Goal: Transaction & Acquisition: Purchase product/service

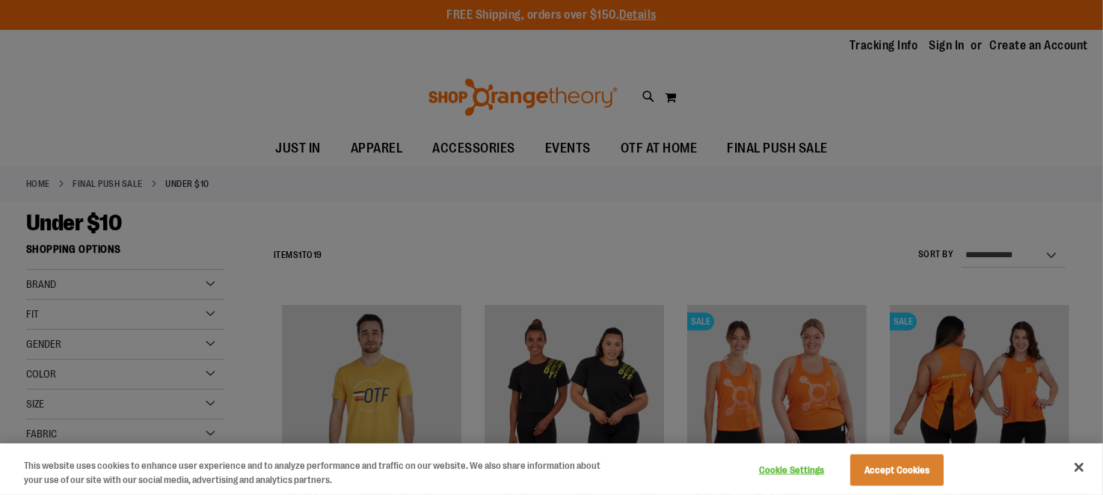
type input "**********"
click at [898, 473] on button "Accept Cookies" at bounding box center [896, 470] width 93 height 31
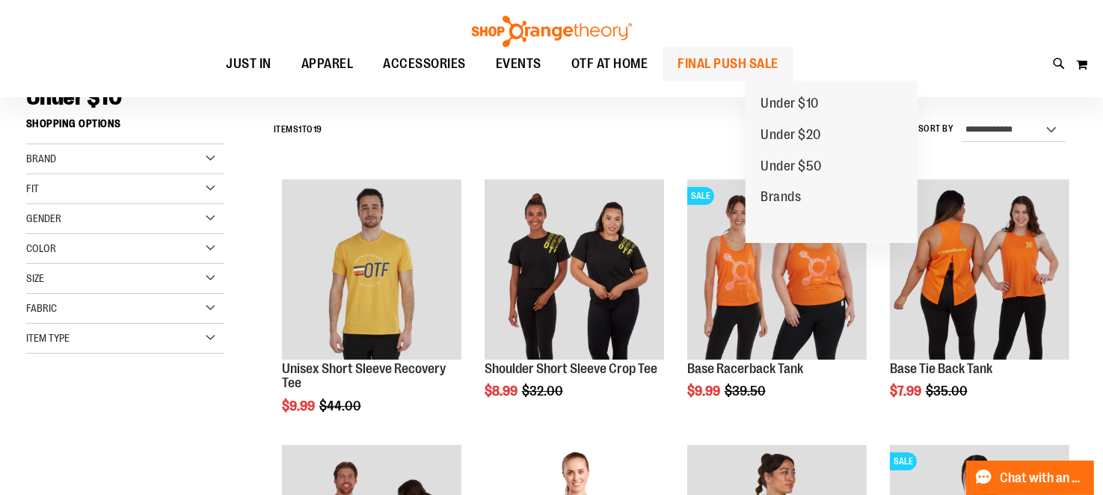
scroll to position [224, 0]
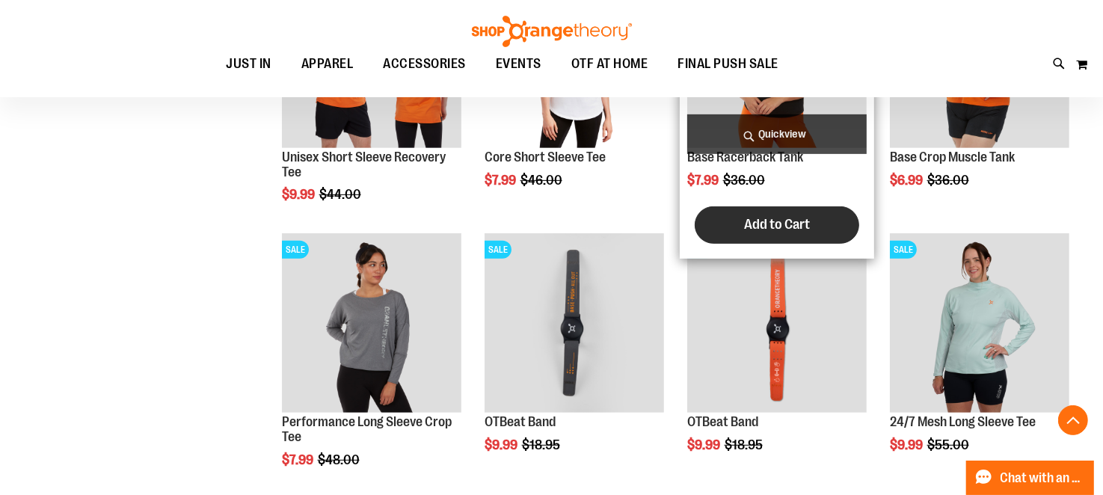
scroll to position [672, 0]
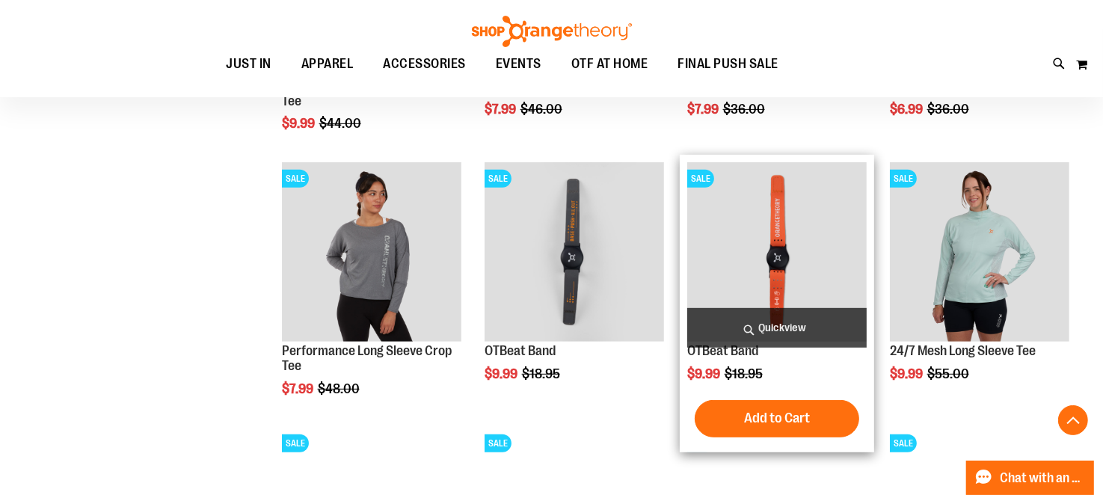
click at [809, 257] on img "product" at bounding box center [777, 252] width 180 height 180
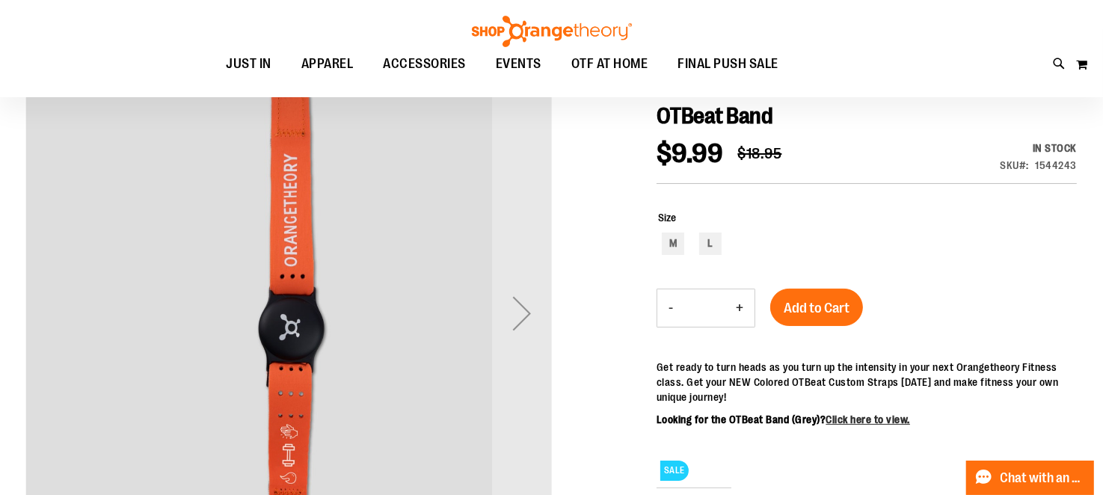
scroll to position [224, 0]
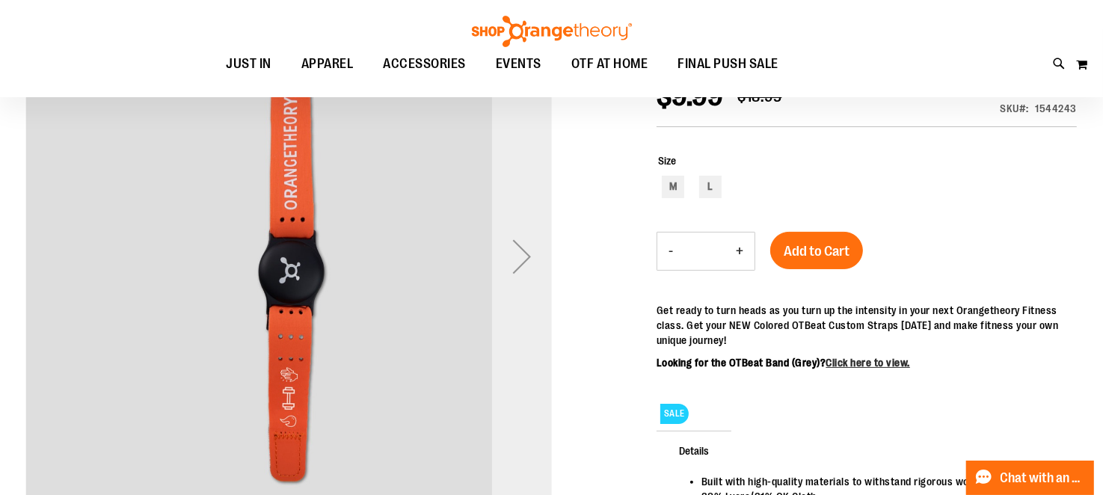
type input "**********"
click at [515, 269] on div "Next" at bounding box center [522, 257] width 60 height 60
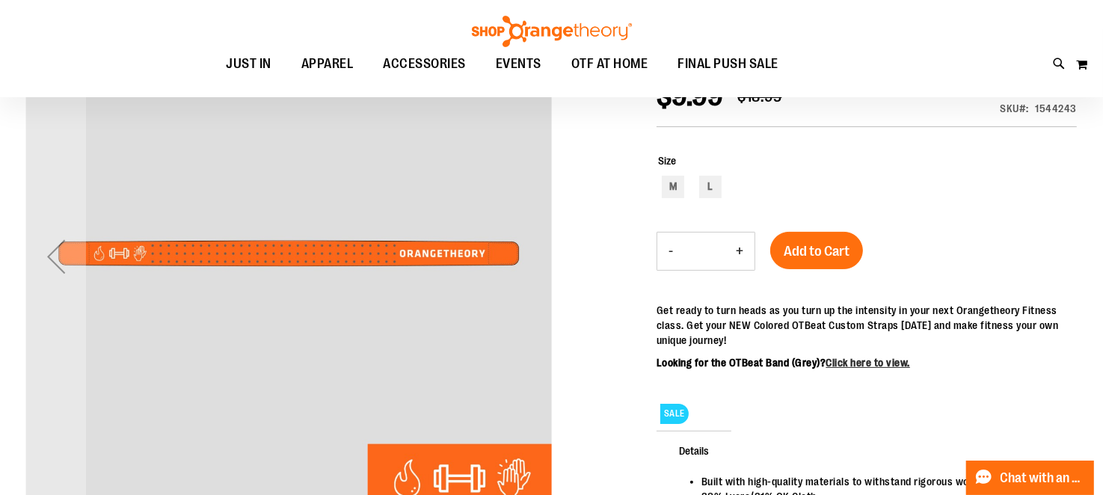
click at [49, 255] on div "Previous" at bounding box center [56, 257] width 60 height 60
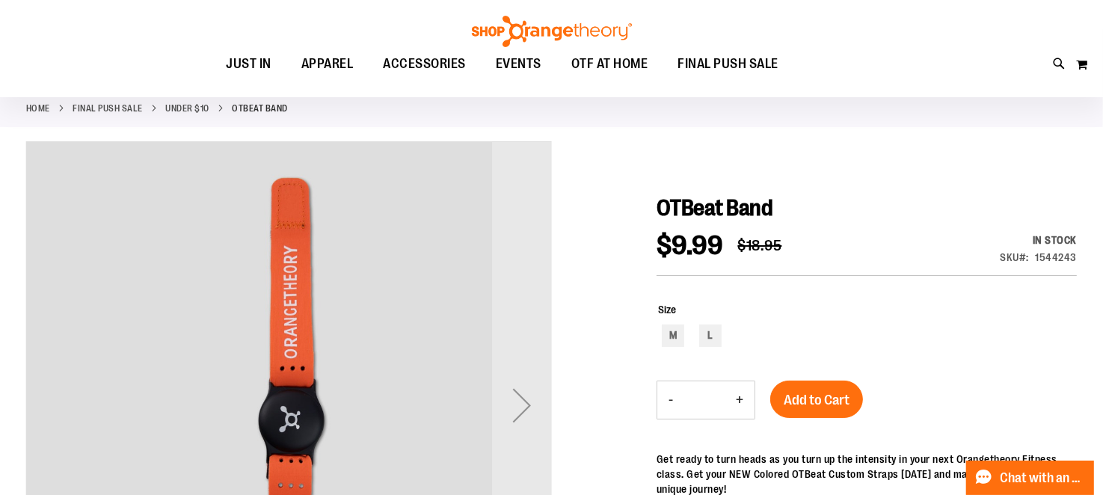
scroll to position [150, 0]
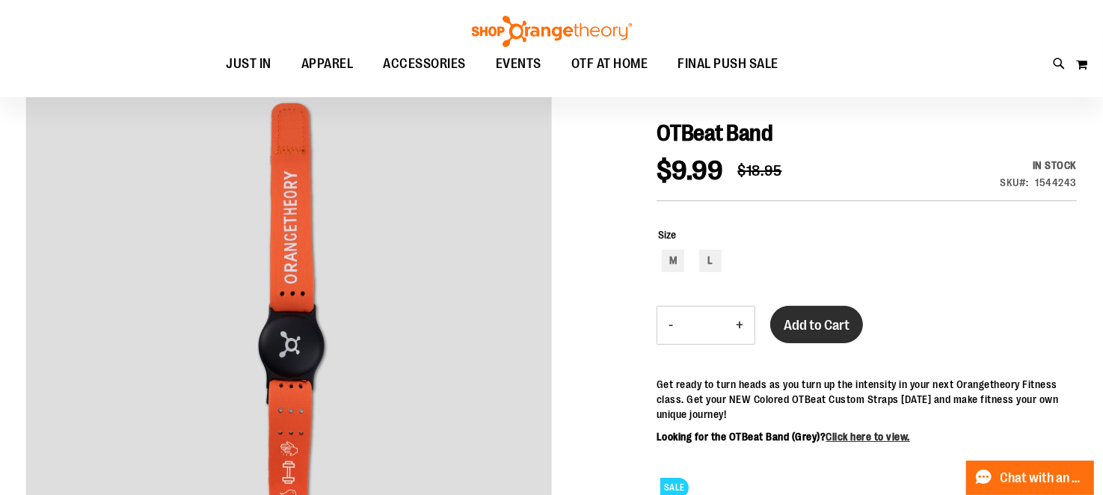
click at [797, 323] on span "Add to Cart" at bounding box center [817, 325] width 66 height 16
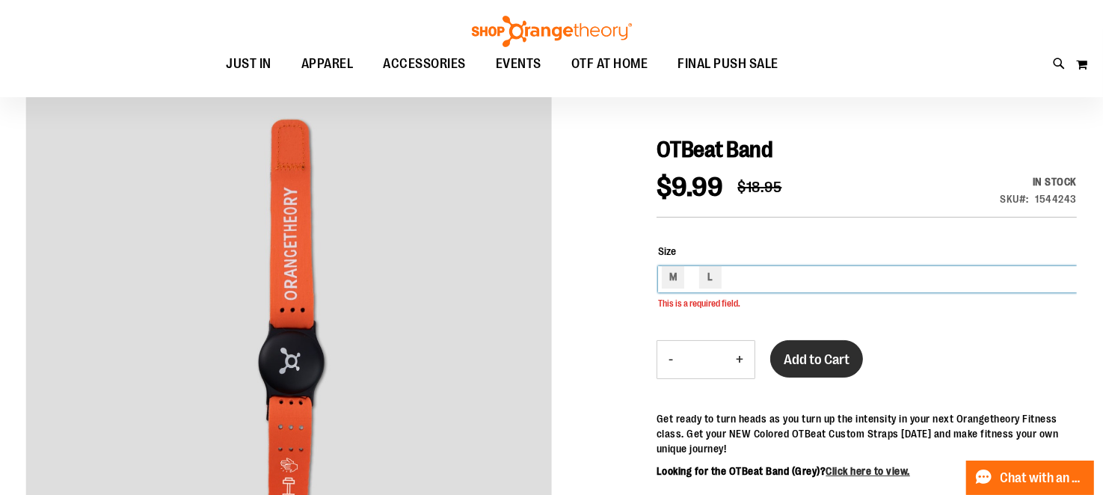
scroll to position [130, 0]
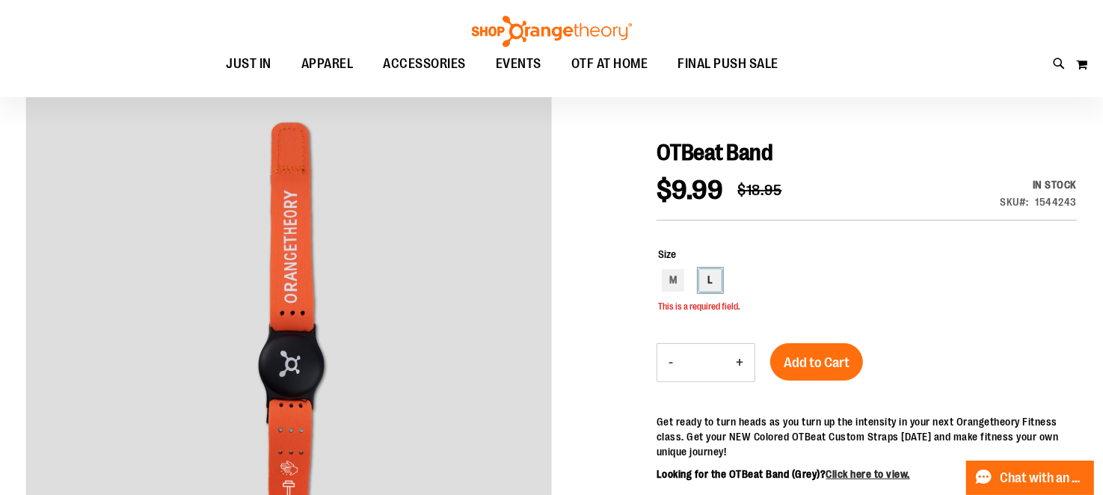
click at [708, 273] on div "L" at bounding box center [710, 280] width 22 height 22
type input "***"
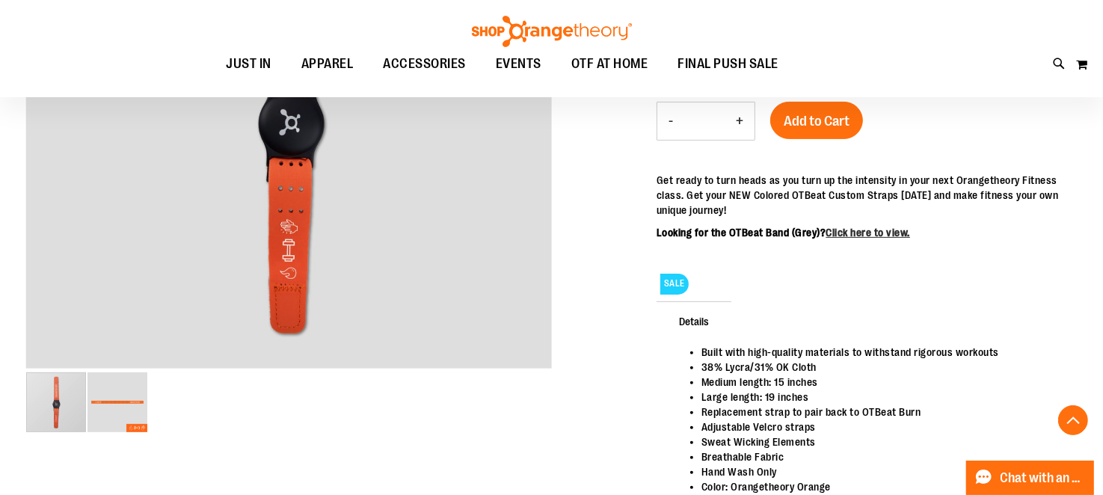
scroll to position [374, 0]
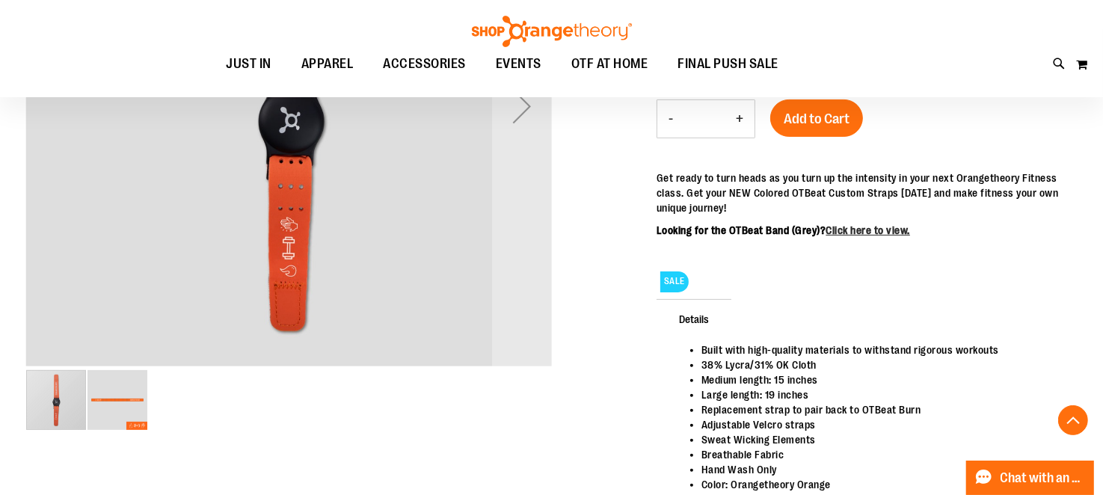
click at [117, 383] on img "image 2 of 2" at bounding box center [118, 400] width 60 height 60
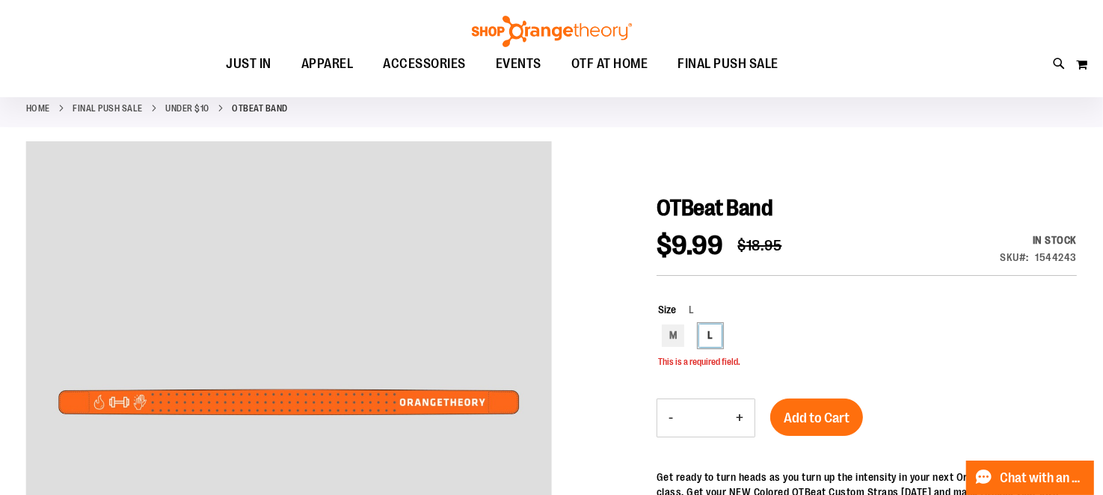
scroll to position [0, 0]
